Goal: Information Seeking & Learning: Learn about a topic

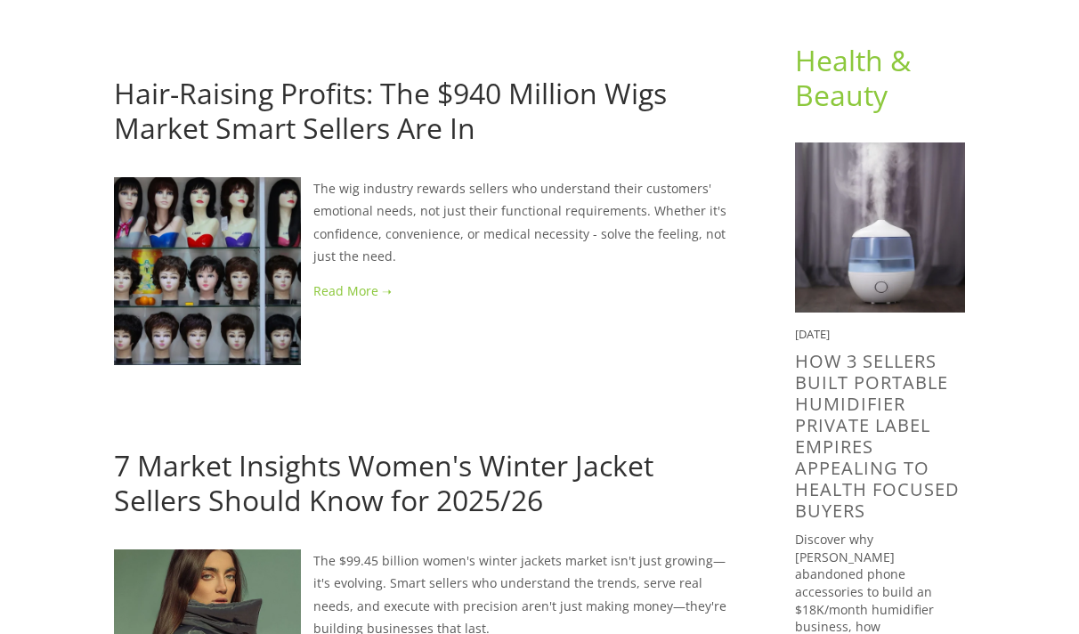
scroll to position [170, 0]
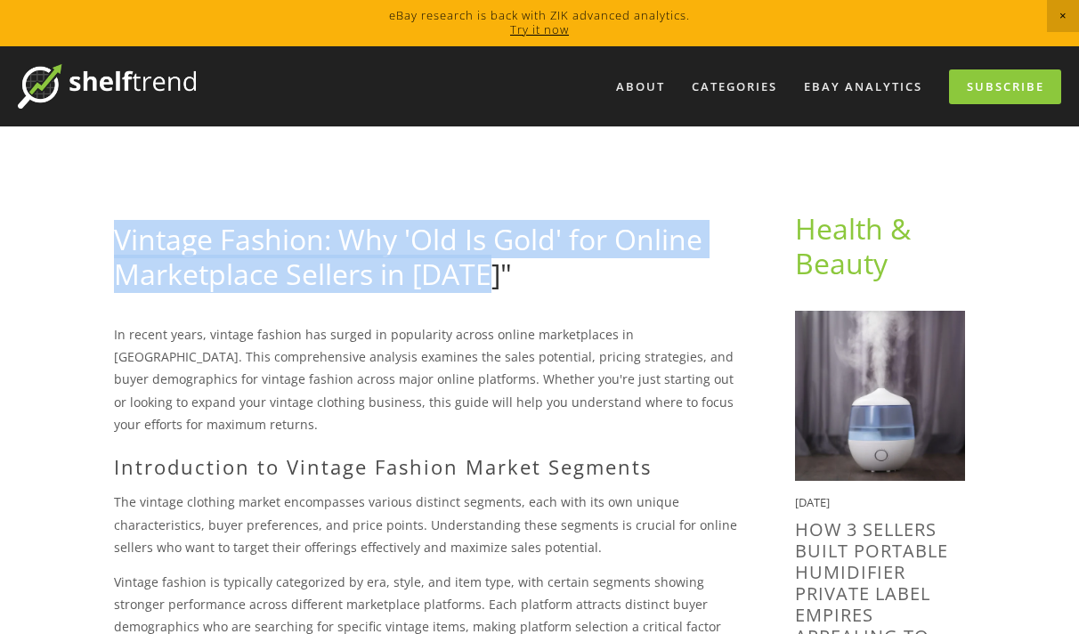
drag, startPoint x: 518, startPoint y: 278, endPoint x: 69, endPoint y: 220, distance: 452.6
copy link "Vintage Fashion: Why 'Old Is Gold' for Online Marketplace Sellers in [DATE]""
click at [451, 283] on link "Vintage Fashion: Why 'Old Is Gold' for Online Marketplace Sellers in [DATE]"" at bounding box center [408, 256] width 589 height 72
drag, startPoint x: 533, startPoint y: 279, endPoint x: 69, endPoint y: 240, distance: 464.7
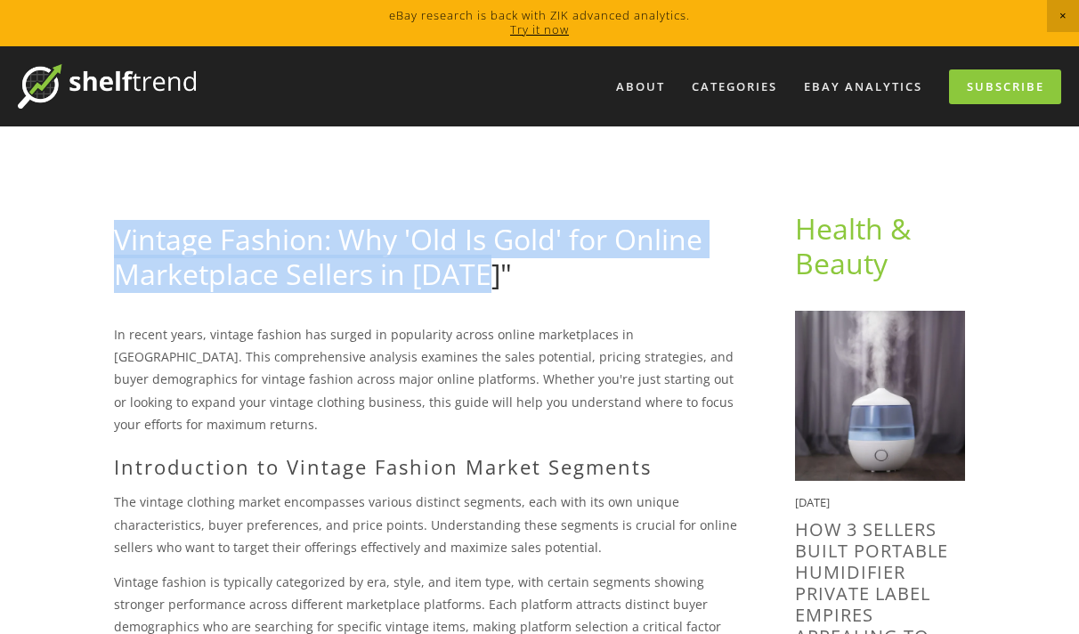
copy link "Vintage Fashion: Why 'Old Is Gold' for Online Marketplace Sellers in [DATE]""
